Goal: Navigation & Orientation: Find specific page/section

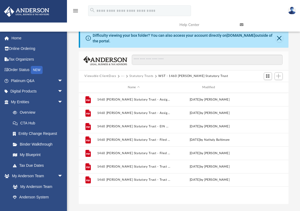
scroll to position [118, 206]
click at [145, 76] on button "Statutory Trusts" at bounding box center [141, 76] width 24 height 5
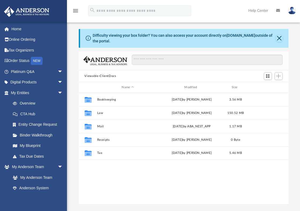
scroll to position [118, 206]
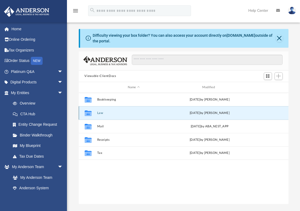
click at [99, 114] on button "Law" at bounding box center [133, 112] width 73 height 3
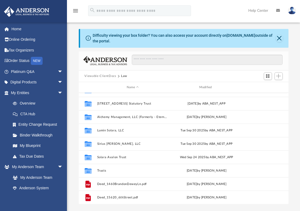
scroll to position [77, 0]
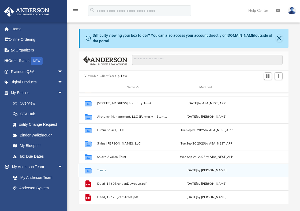
click at [103, 170] on button "Trusts" at bounding box center [133, 169] width 72 height 3
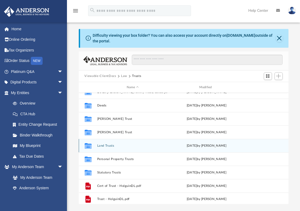
scroll to position [10, 0]
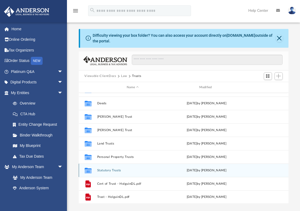
click at [115, 169] on button "Statutory Trusts" at bounding box center [133, 169] width 72 height 3
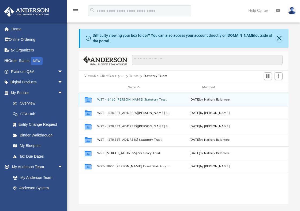
scroll to position [0, 0]
click at [150, 100] on button "WST - 1460 [PERSON_NAME] Statutory Trust" at bounding box center [133, 99] width 73 height 3
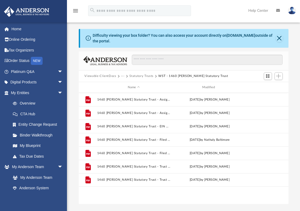
click at [149, 77] on button "Statutory Trusts" at bounding box center [141, 76] width 24 height 5
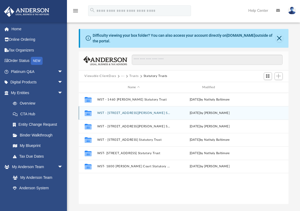
click at [146, 113] on button "WST - 1652 Swarthout Court Statutory Trust" at bounding box center [133, 112] width 73 height 3
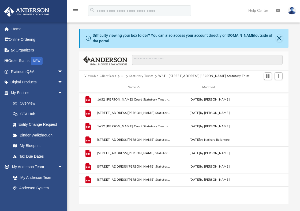
click at [145, 75] on button "Statutory Trusts" at bounding box center [141, 76] width 24 height 5
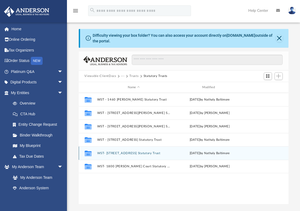
click at [137, 153] on button "WST- 15620 6th Street Statutory Trust" at bounding box center [133, 152] width 73 height 3
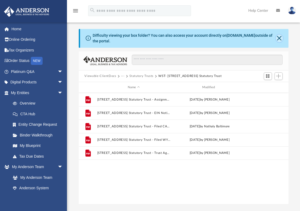
click at [279, 39] on button "Close" at bounding box center [279, 38] width 7 height 7
